Goal: Entertainment & Leisure: Consume media (video, audio)

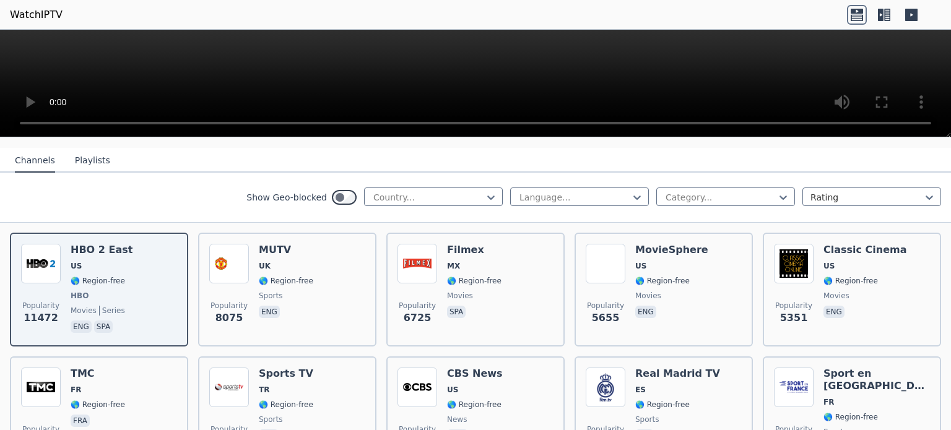
scroll to position [126, 0]
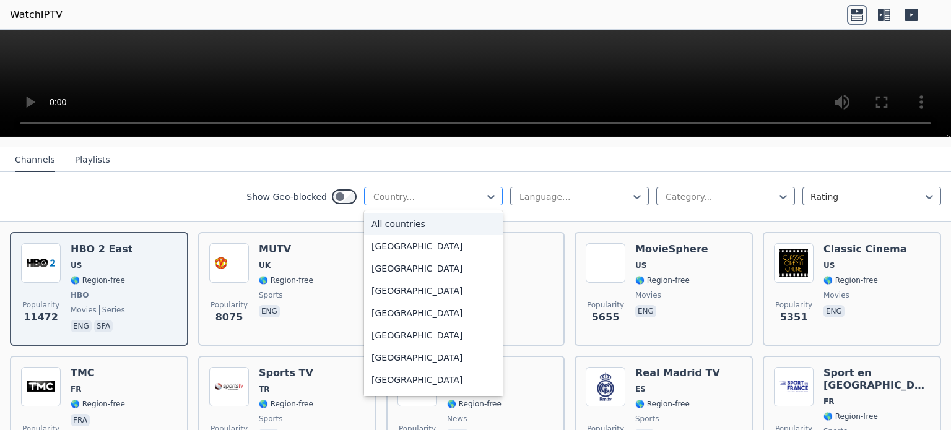
click at [461, 187] on div "Country..." at bounding box center [433, 196] width 139 height 19
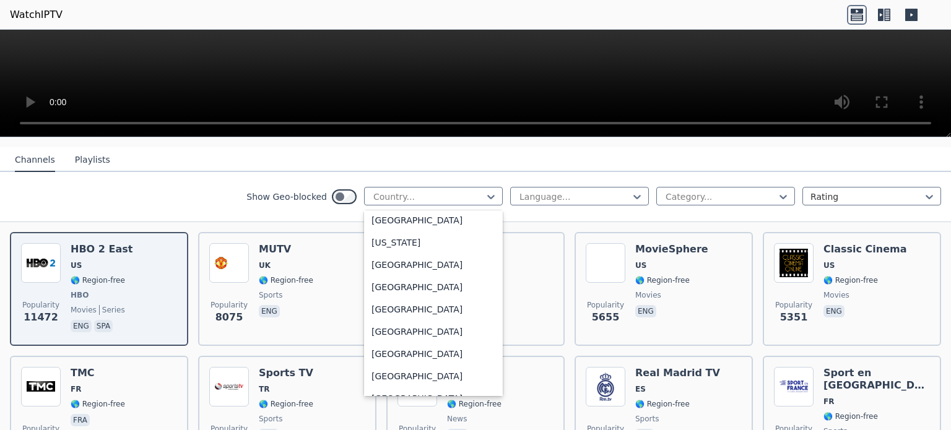
scroll to position [0, 0]
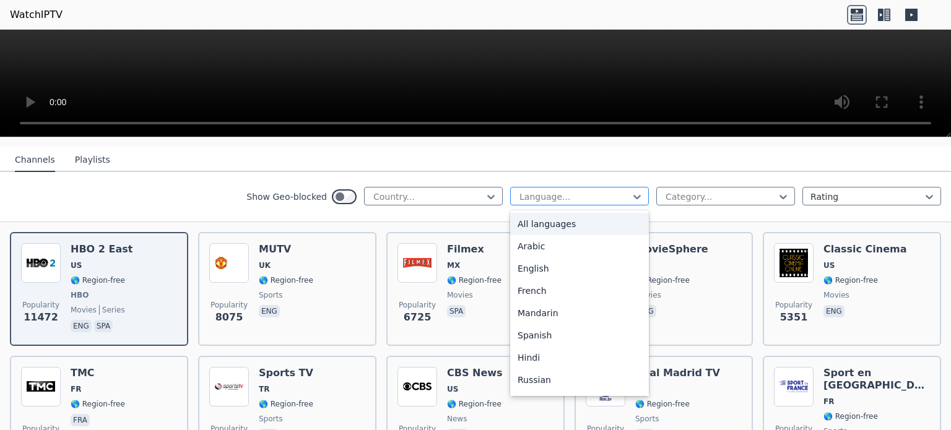
click at [587, 191] on div at bounding box center [574, 197] width 113 height 12
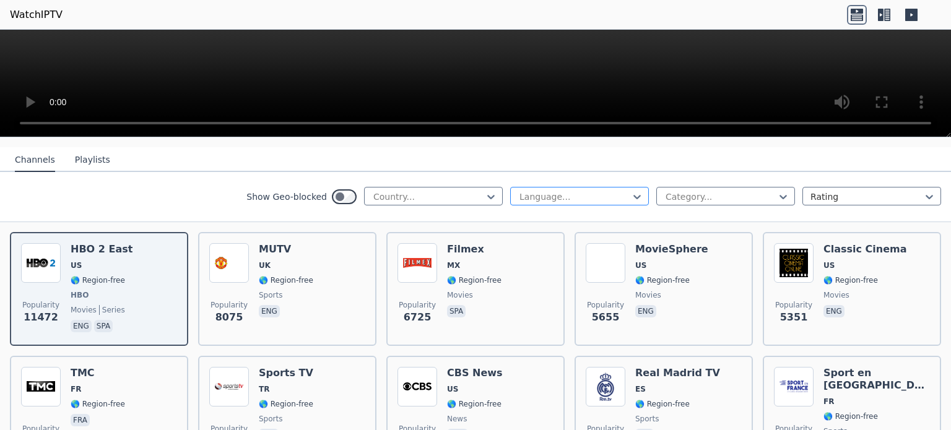
click at [588, 191] on div at bounding box center [574, 197] width 113 height 12
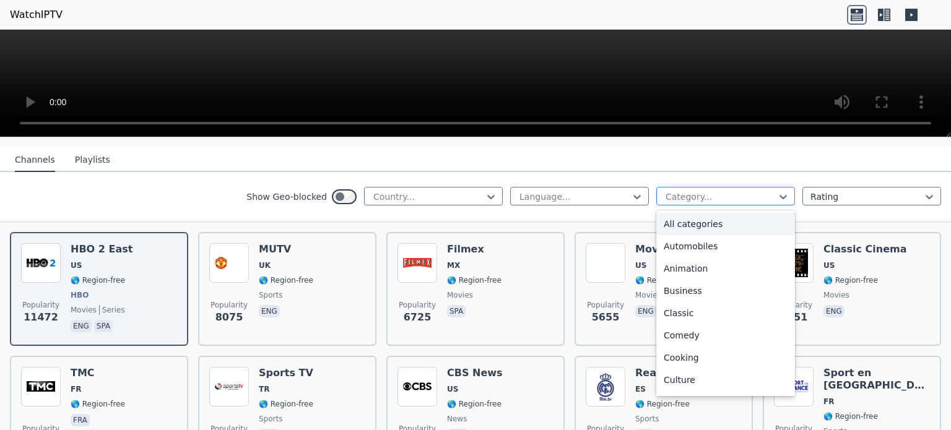
click at [728, 191] on div at bounding box center [720, 197] width 113 height 12
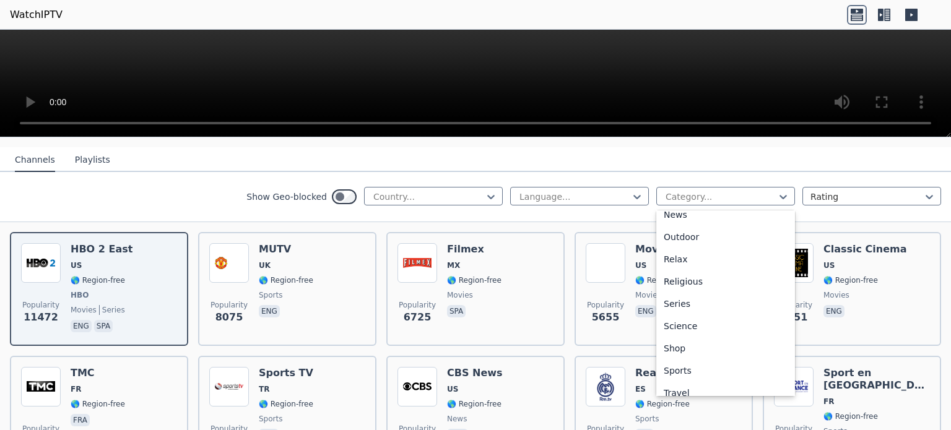
scroll to position [401, 0]
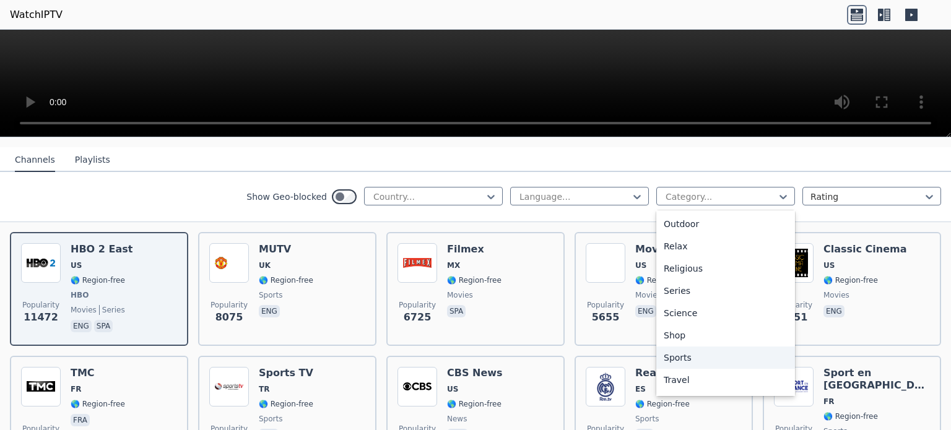
click at [742, 347] on div "Sports" at bounding box center [725, 358] width 139 height 22
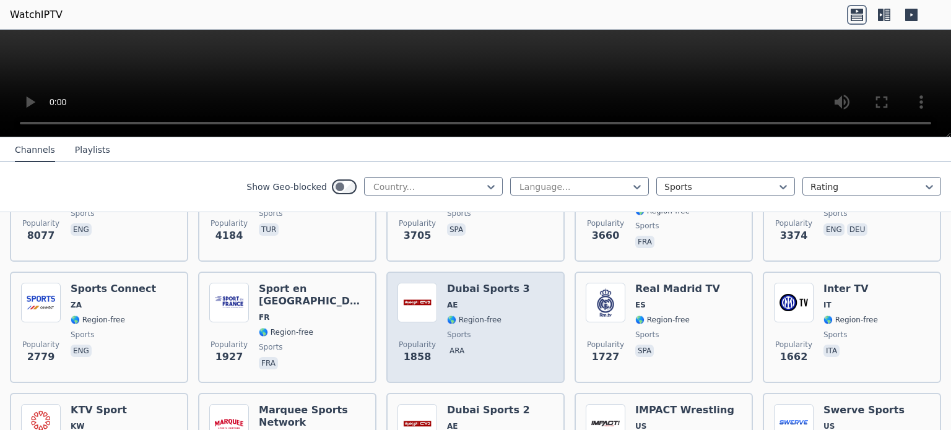
scroll to position [204, 0]
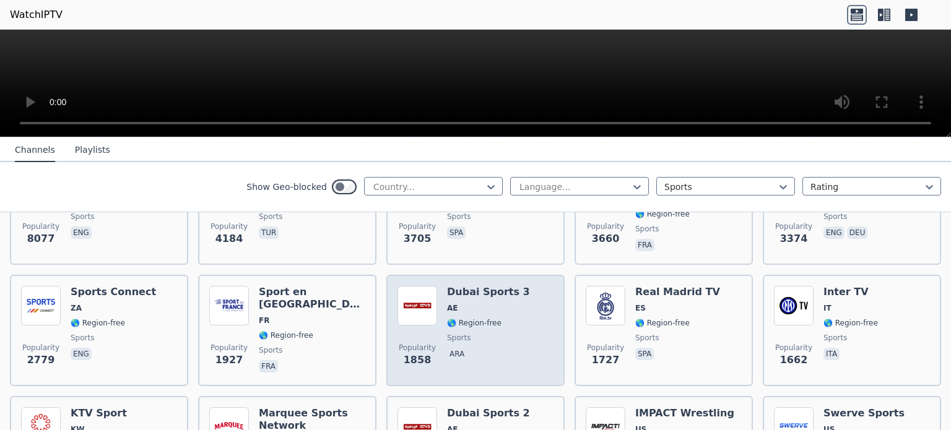
click at [478, 286] on h6 "Dubai Sports 3" at bounding box center [488, 292] width 83 height 12
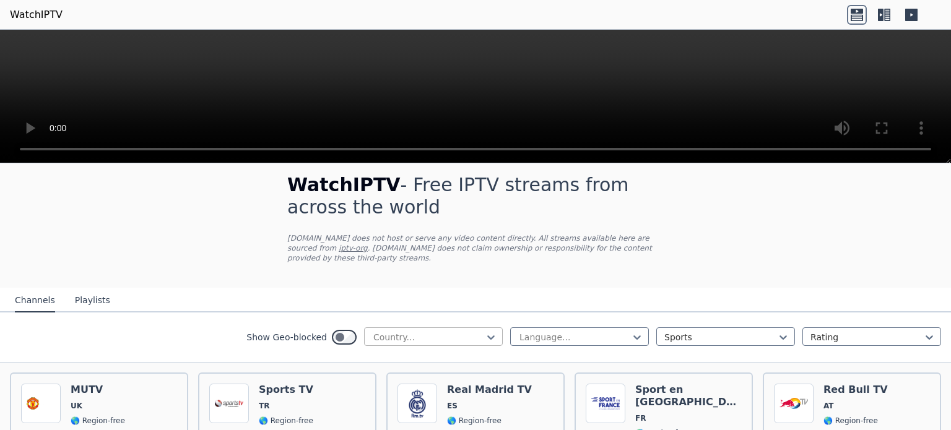
scroll to position [0, 0]
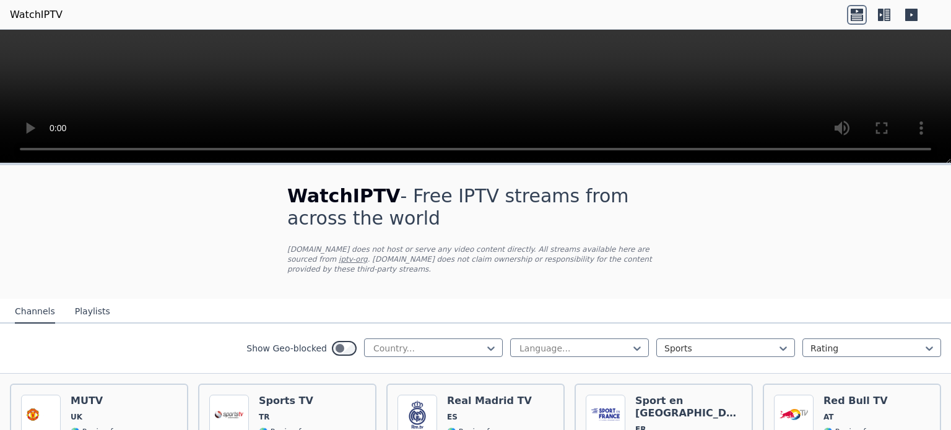
click at [78, 300] on button "Playlists" at bounding box center [92, 312] width 35 height 24
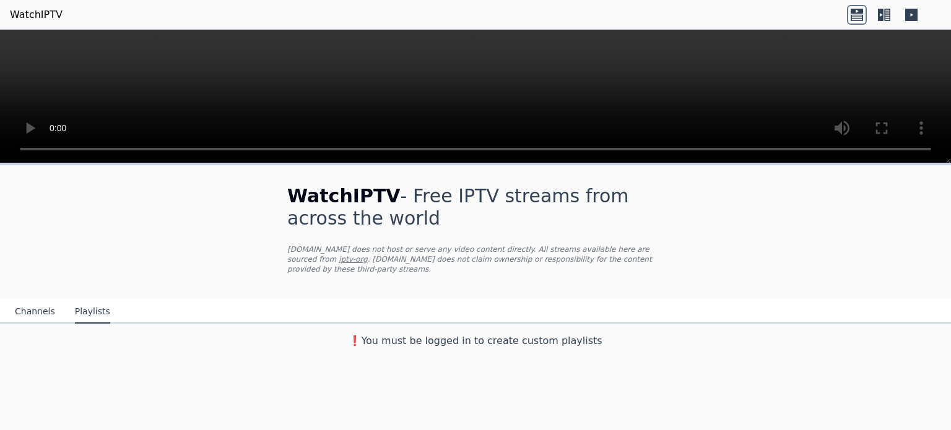
click at [23, 302] on button "Channels" at bounding box center [35, 312] width 40 height 24
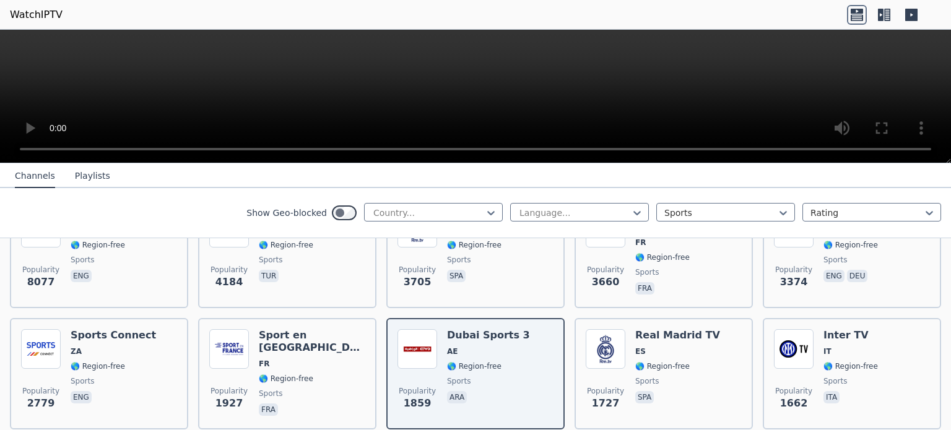
scroll to position [180, 0]
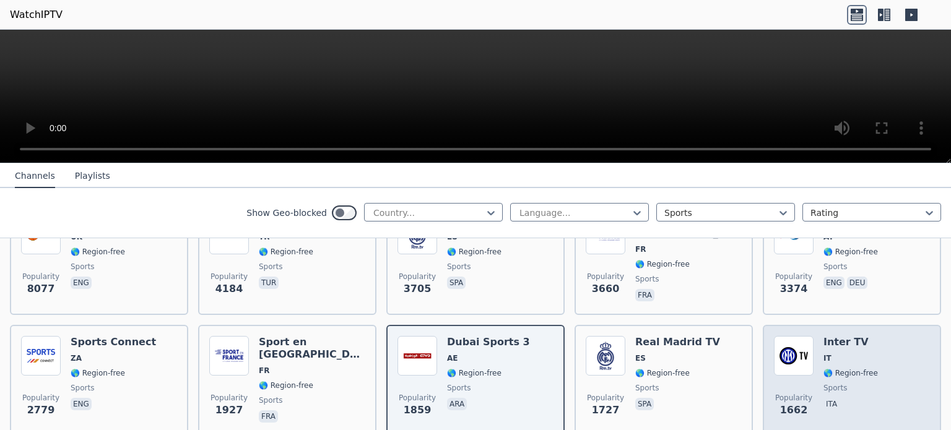
click at [802, 336] on img at bounding box center [794, 356] width 40 height 40
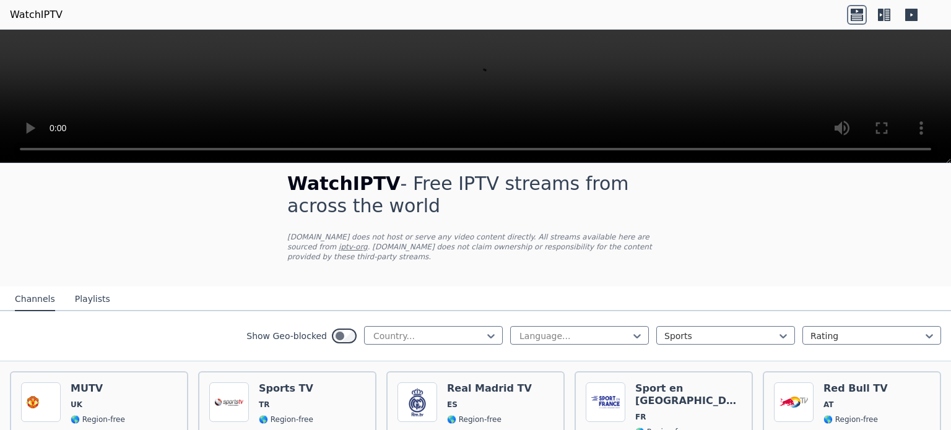
scroll to position [2, 0]
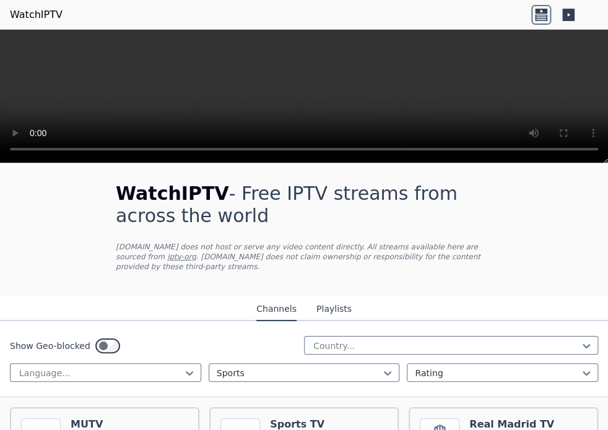
click at [581, 82] on video at bounding box center [304, 97] width 608 height 134
click at [515, 74] on video at bounding box center [304, 97] width 608 height 134
click at [540, 15] on icon at bounding box center [541, 15] width 20 height 20
click at [572, 15] on icon at bounding box center [568, 15] width 12 height 12
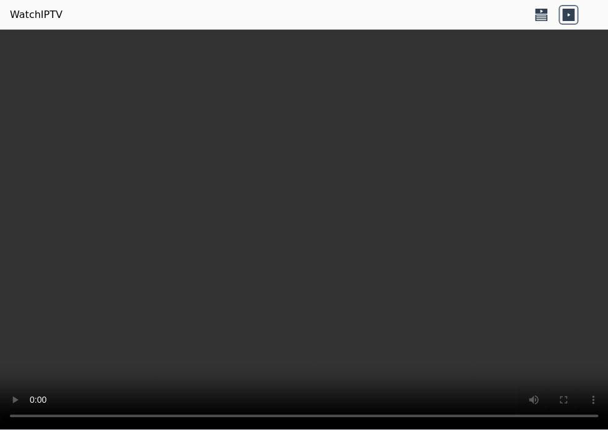
click at [541, 12] on icon at bounding box center [541, 11] width 12 height 5
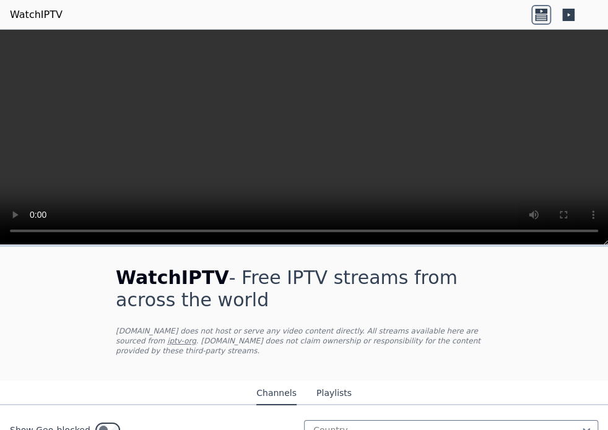
click at [566, 17] on icon at bounding box center [568, 15] width 12 height 12
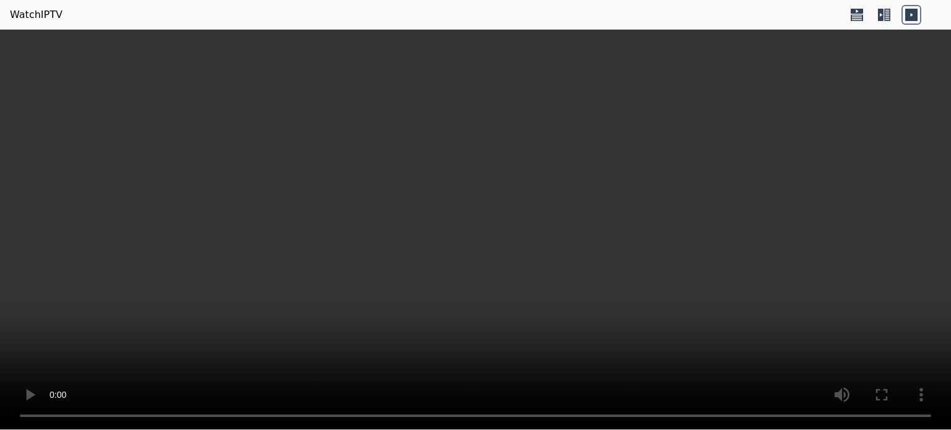
click at [852, 7] on icon at bounding box center [857, 15] width 20 height 20
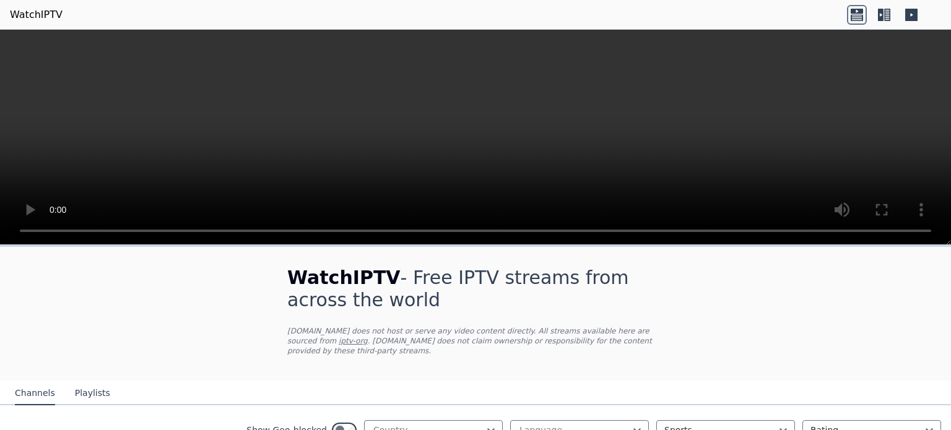
click at [892, 9] on icon at bounding box center [884, 15] width 20 height 20
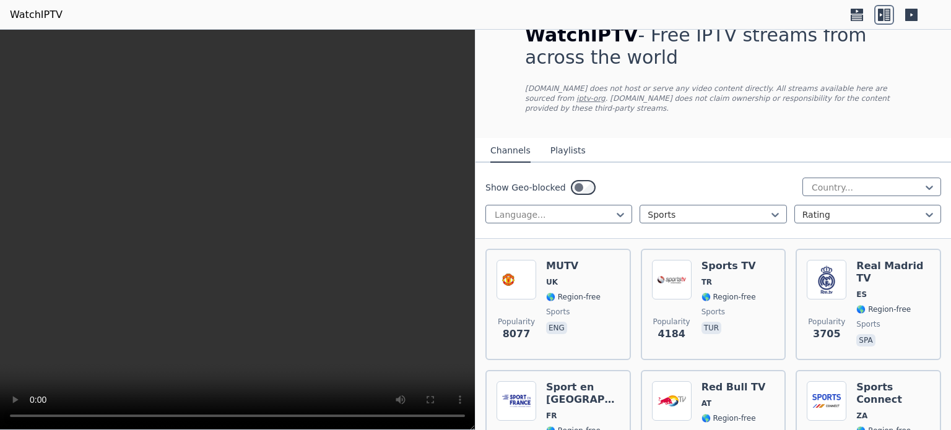
scroll to position [0, 0]
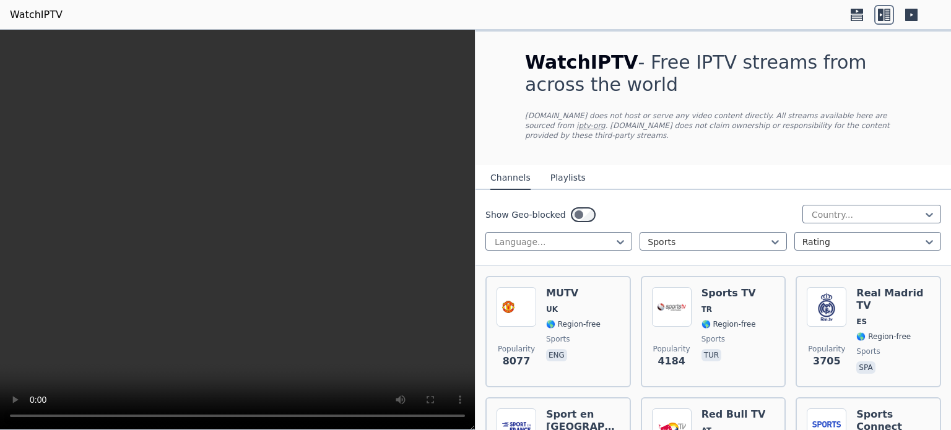
click at [858, 11] on icon at bounding box center [857, 15] width 20 height 20
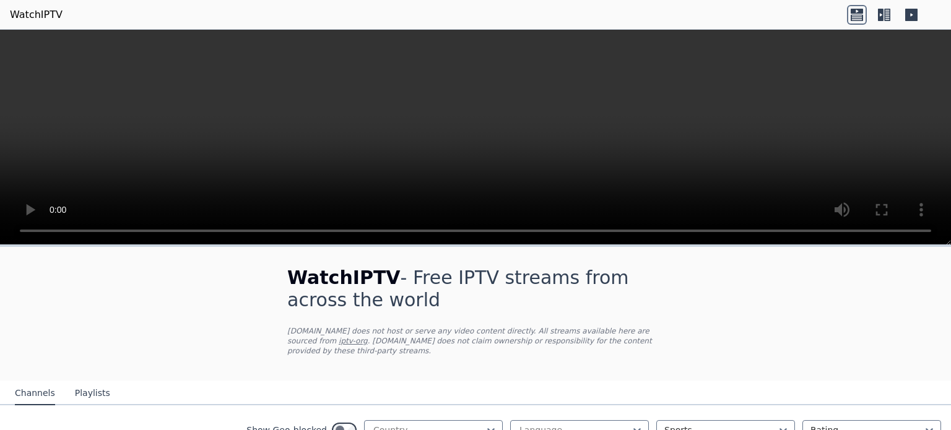
click at [87, 382] on button "Playlists" at bounding box center [92, 394] width 35 height 24
click at [33, 385] on button "Channels" at bounding box center [35, 394] width 40 height 24
click at [89, 383] on button "Playlists" at bounding box center [92, 394] width 35 height 24
drag, startPoint x: 508, startPoint y: 411, endPoint x: 427, endPoint y: 422, distance: 81.3
click at [427, 422] on div "❗️You must be logged in to create custom playlists" at bounding box center [475, 421] width 951 height 30
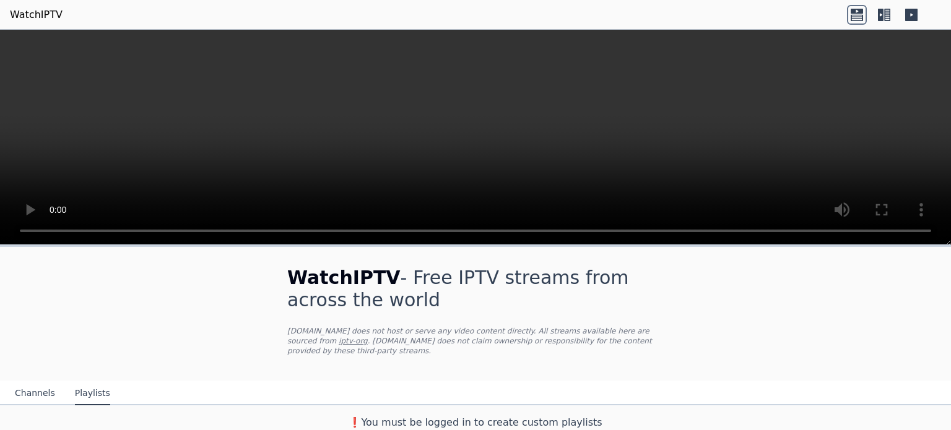
click at [368, 415] on h3 "❗️You must be logged in to create custom playlists" at bounding box center [475, 422] width 416 height 15
click at [45, 384] on button "Channels" at bounding box center [35, 394] width 40 height 24
click at [35, 17] on link "WatchIPTV" at bounding box center [36, 14] width 53 height 15
